Goal: Task Accomplishment & Management: Manage account settings

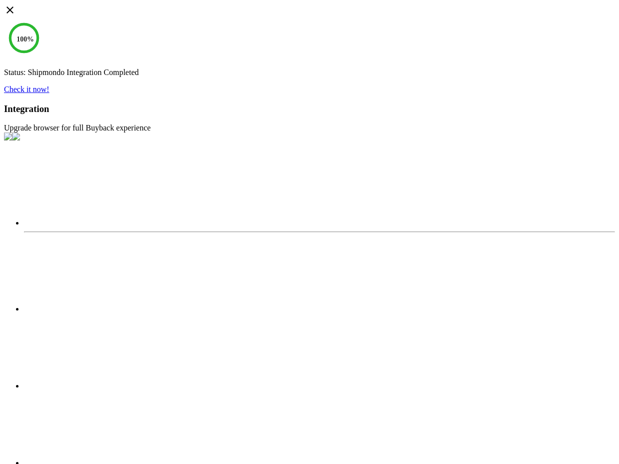
select select "2025"
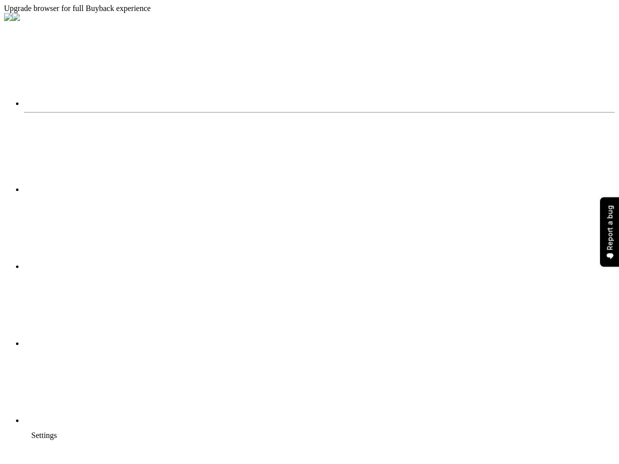
click at [565, 213] on li "visibility Preview" at bounding box center [584, 215] width 38 height 14
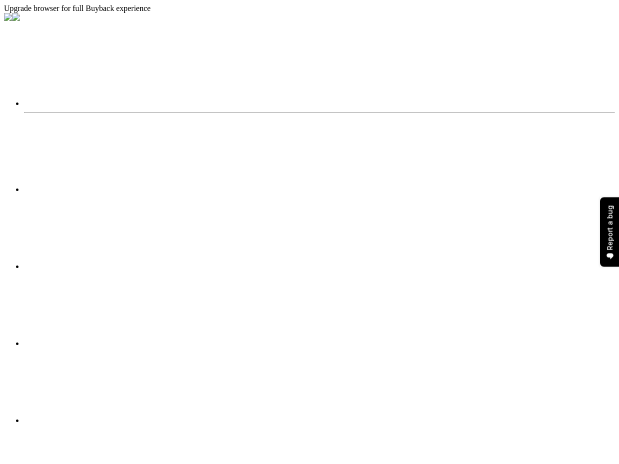
scroll to position [2496, 0]
type input "1"
